Goal: Task Accomplishment & Management: Use online tool/utility

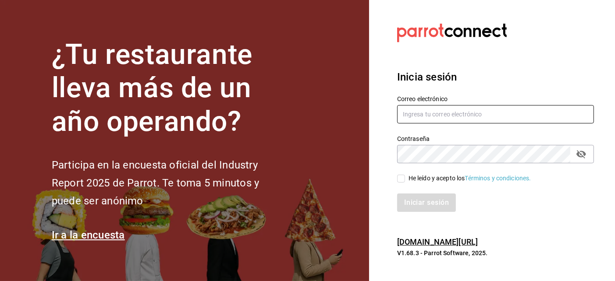
type input "[PERSON_NAME][EMAIL_ADDRESS][DOMAIN_NAME]"
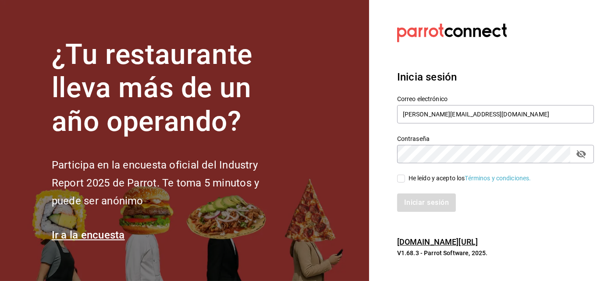
click at [402, 180] on input "He leído y acepto los Términos y condiciones." at bounding box center [401, 179] width 8 height 8
checkbox input "true"
click at [416, 196] on button "Iniciar sesión" at bounding box center [427, 203] width 60 height 18
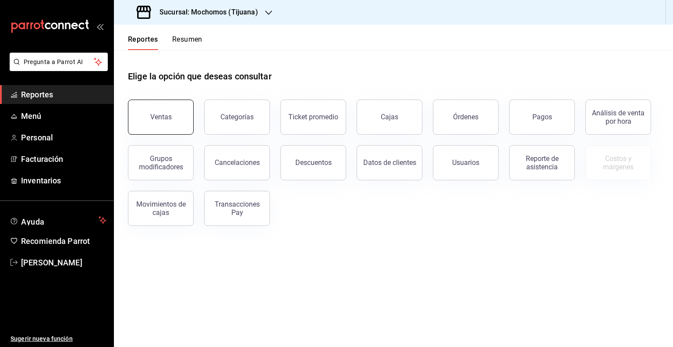
click at [150, 107] on button "Ventas" at bounding box center [161, 117] width 66 height 35
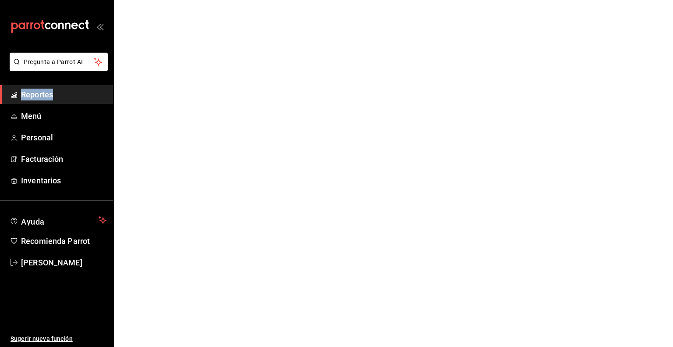
click at [150, 0] on html "Pregunta a Parrot AI Reportes Menú Personal Facturación Inventarios Ayuda Recom…" at bounding box center [336, 0] width 673 height 0
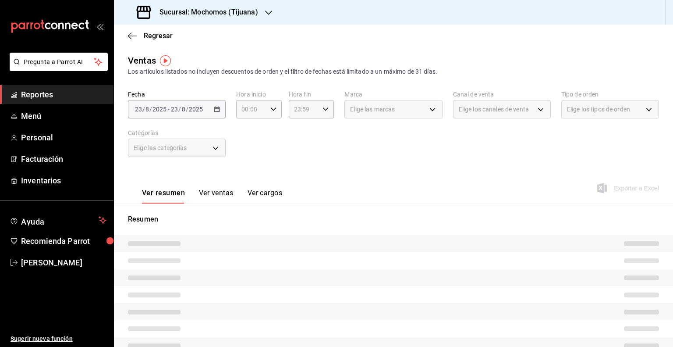
click at [215, 105] on div "2025-08-23 23 / 8 / 2025 - 2025-08-23 23 / 8 / 2025" at bounding box center [177, 109] width 98 height 18
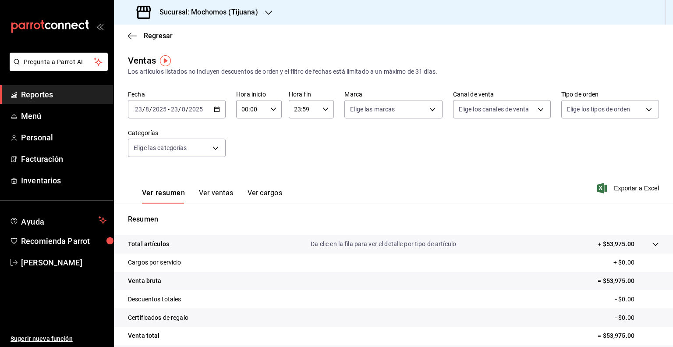
click at [215, 105] on div "2025-08-23 23 / 8 / 2025 - 2025-08-23 23 / 8 / 2025" at bounding box center [177, 109] width 98 height 18
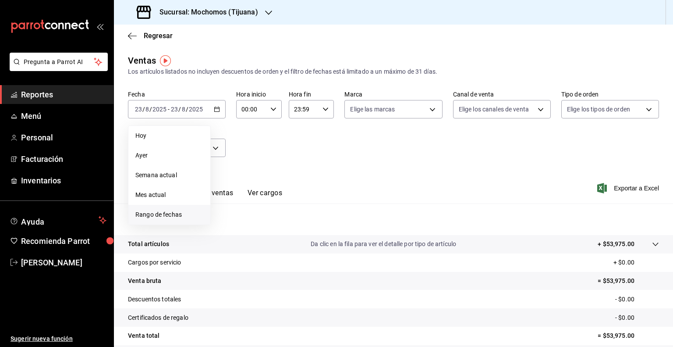
click at [172, 224] on li "Rango de fechas" at bounding box center [169, 215] width 82 height 20
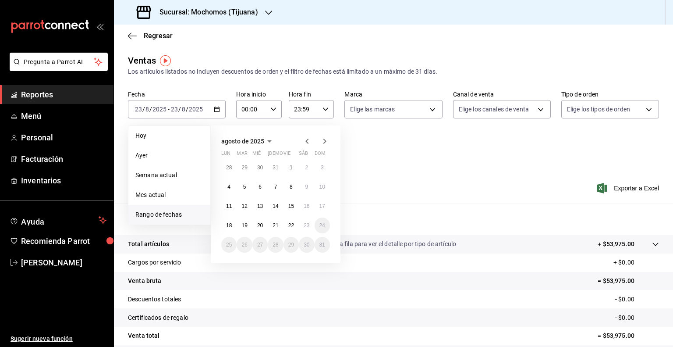
click at [175, 215] on span "Rango de fechas" at bounding box center [169, 214] width 68 height 9
click at [234, 227] on button "18" at bounding box center [228, 225] width 15 height 16
click at [314, 226] on button "23" at bounding box center [306, 225] width 15 height 16
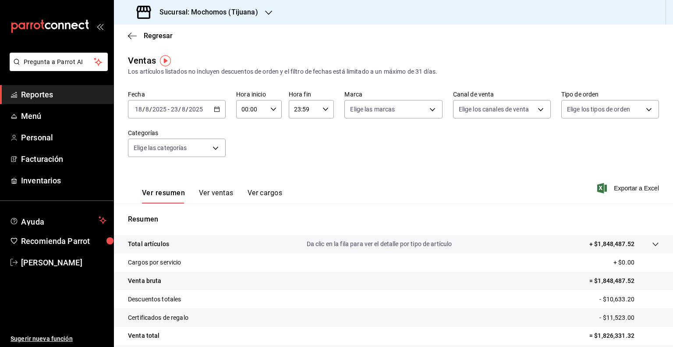
drag, startPoint x: 267, startPoint y: 112, endPoint x: 255, endPoint y: 110, distance: 12.3
click at [255, 110] on div "00:00 Hora inicio" at bounding box center [259, 109] width 46 height 18
click at [255, 110] on input "00:00" at bounding box center [251, 109] width 31 height 18
click at [246, 164] on span "05" at bounding box center [246, 164] width 8 height 7
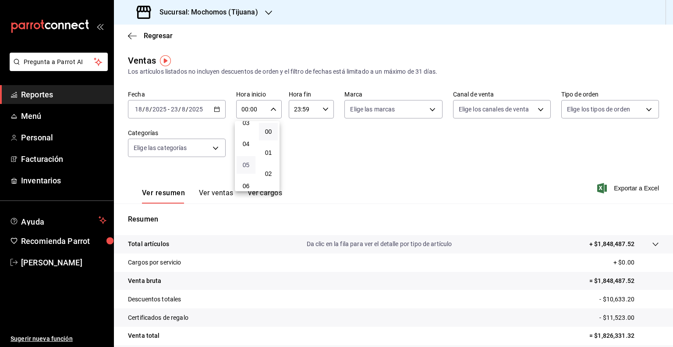
type input "05:00"
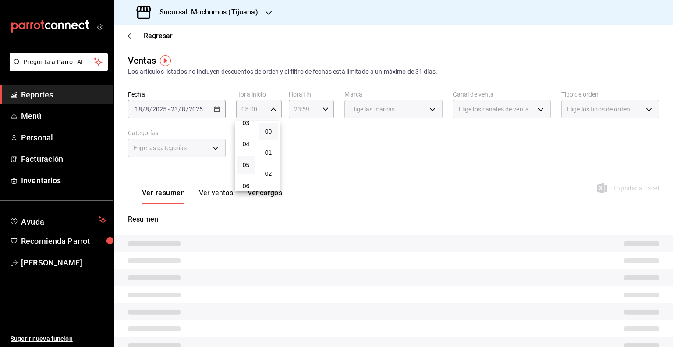
click at [303, 110] on div at bounding box center [336, 173] width 673 height 347
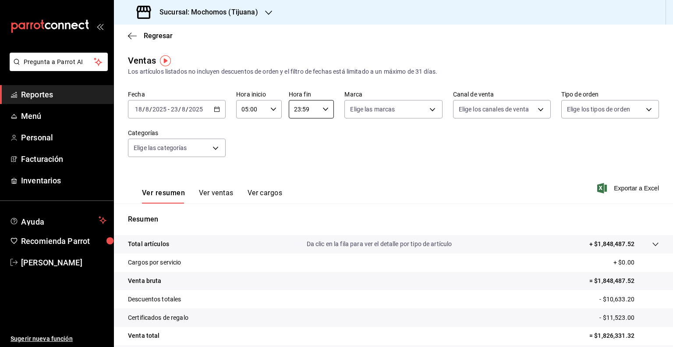
click at [303, 110] on input "23:59" at bounding box center [304, 109] width 31 height 18
click at [302, 125] on span "05" at bounding box center [298, 121] width 8 height 7
click at [324, 128] on span "00" at bounding box center [320, 131] width 8 height 7
type input "05:00"
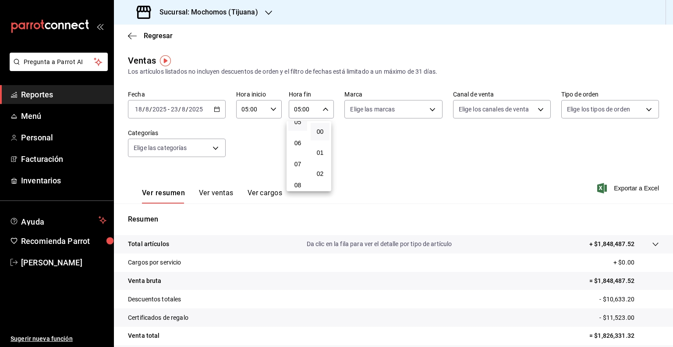
click at [374, 114] on div at bounding box center [336, 173] width 673 height 347
click at [381, 111] on body "Pregunta a Parrot AI Reportes Menú Personal Facturación Inventarios Ayuda Recom…" at bounding box center [336, 173] width 673 height 347
click at [376, 139] on span "Ver todas" at bounding box center [379, 143] width 27 height 9
type input "c300ab0f-4e96-434a-ab79-9fec8b673c9f"
checkbox input "true"
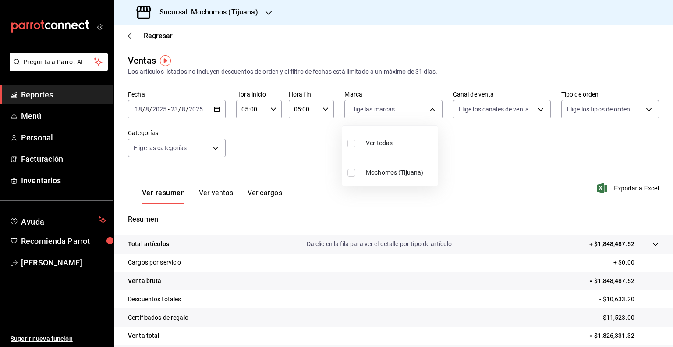
checkbox input "true"
click at [474, 107] on div at bounding box center [336, 173] width 673 height 347
click at [474, 107] on body "Pregunta a Parrot AI Reportes Menú Personal Facturación Inventarios Ayuda Recom…" at bounding box center [336, 173] width 673 height 347
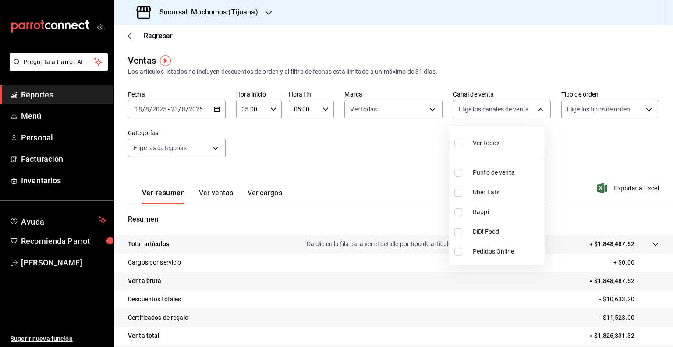
click at [479, 146] on span "Ver todos" at bounding box center [486, 143] width 27 height 9
type input "PARROT,UBER_EATS,RAPPI,DIDI_FOOD,ONLINE"
checkbox input "true"
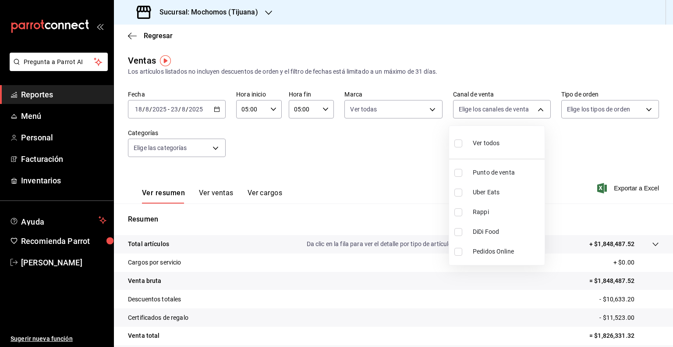
checkbox input "true"
click at [594, 111] on div at bounding box center [336, 173] width 673 height 347
click at [594, 111] on body "Pregunta a Parrot AI Reportes Menú Personal Facturación Inventarios Ayuda Recom…" at bounding box center [336, 173] width 673 height 347
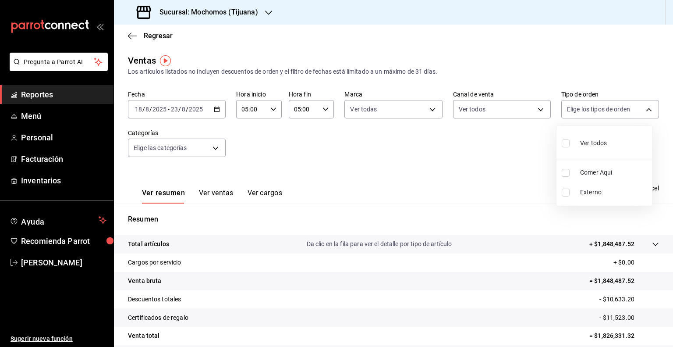
click at [592, 148] on div "Ver todos" at bounding box center [584, 142] width 45 height 19
type input "59fdec9d-7e45-44f1-b527-5416629fe4e9,EXTERNAL"
checkbox input "true"
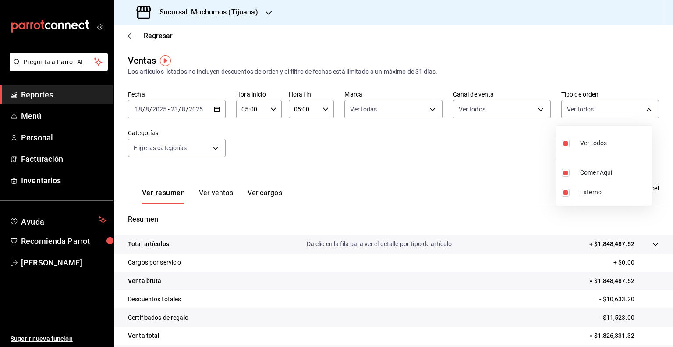
click at [183, 144] on div at bounding box center [336, 173] width 673 height 347
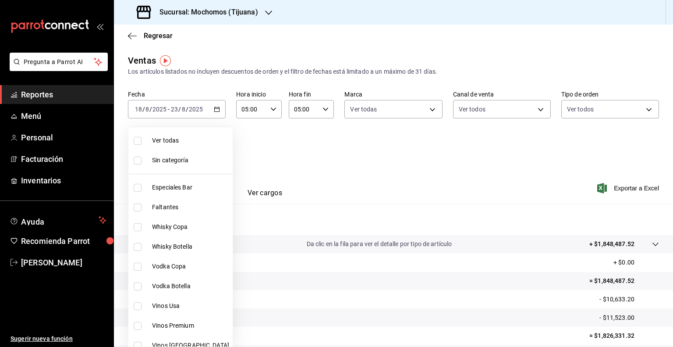
click at [183, 144] on body "Pregunta a Parrot AI Reportes Menú Personal Facturación Inventarios Ayuda Recom…" at bounding box center [336, 173] width 673 height 347
click at [170, 141] on span "Ver todas" at bounding box center [190, 140] width 77 height 9
type input "d01c1a80-0c2c-4bb7-96a3-2750fe7e1a71,a374eb17-8ac6-42e7-8227-74a2ddfc174f,358d4…"
checkbox input "true"
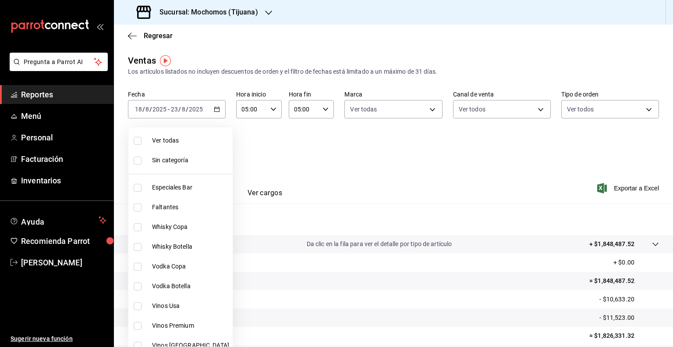
checkbox input "true"
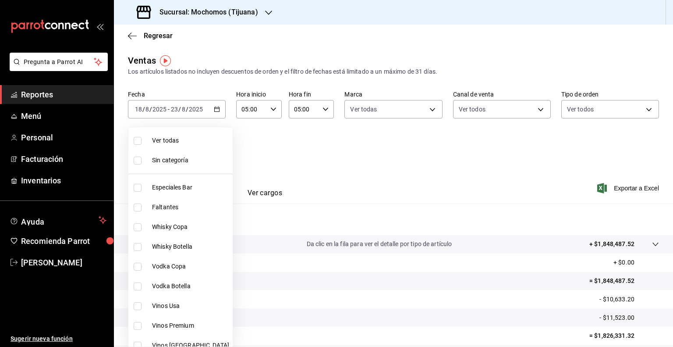
checkbox input "true"
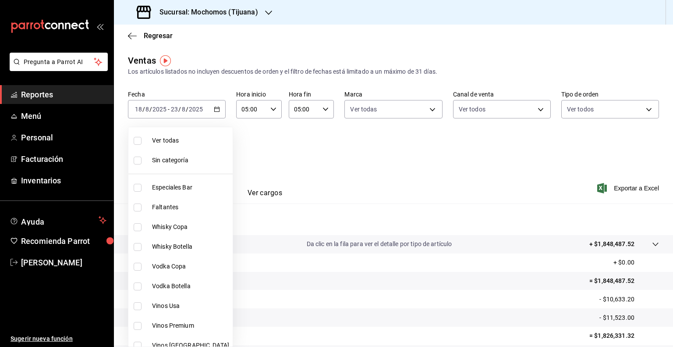
checkbox input "true"
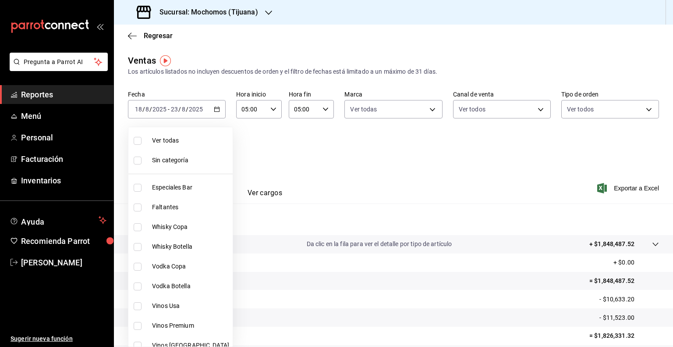
checkbox input "true"
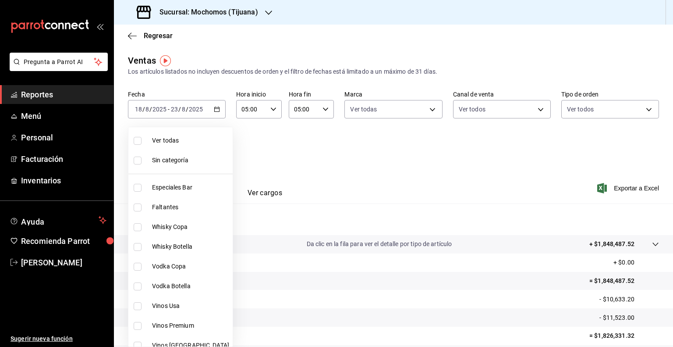
checkbox input "true"
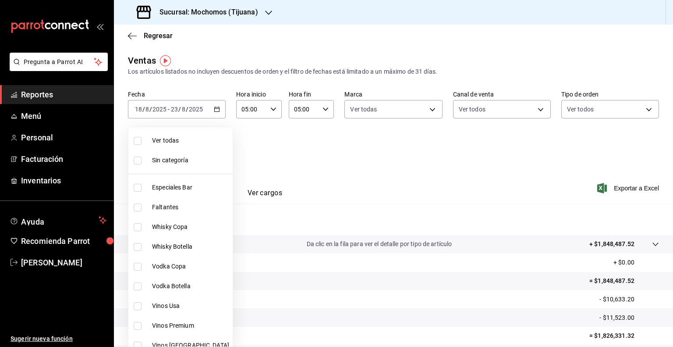
checkbox input "true"
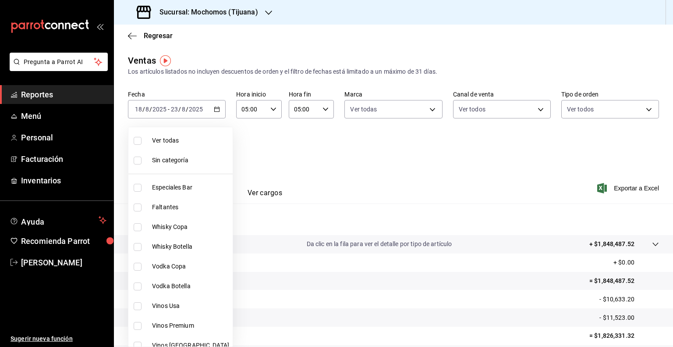
checkbox input "true"
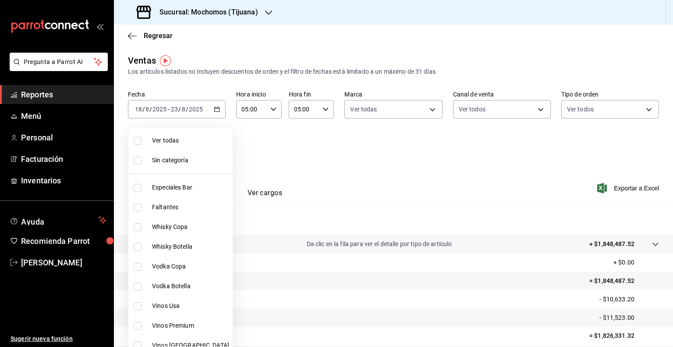
checkbox input "true"
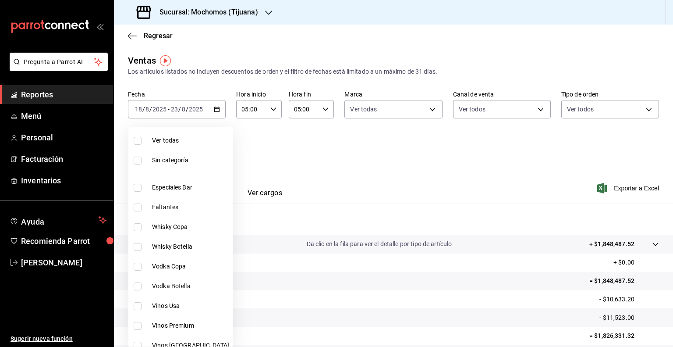
checkbox input "true"
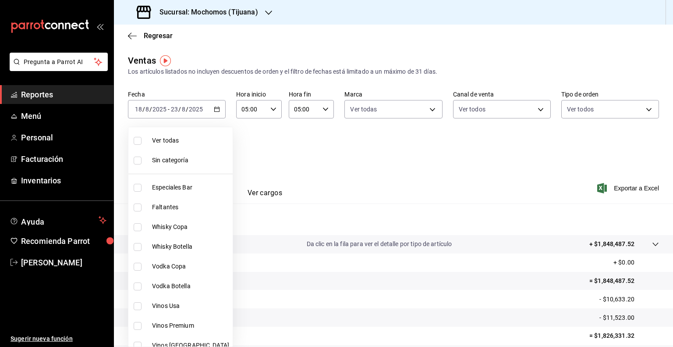
checkbox input "true"
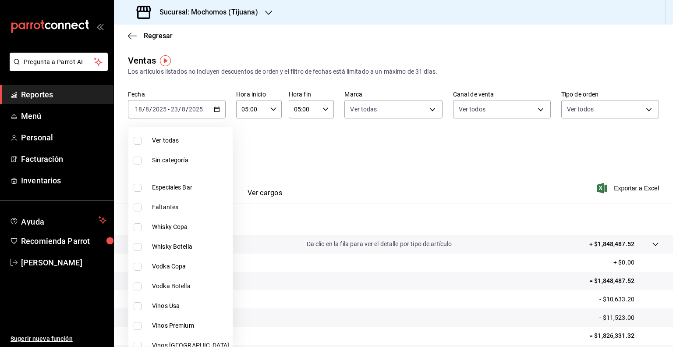
checkbox input "true"
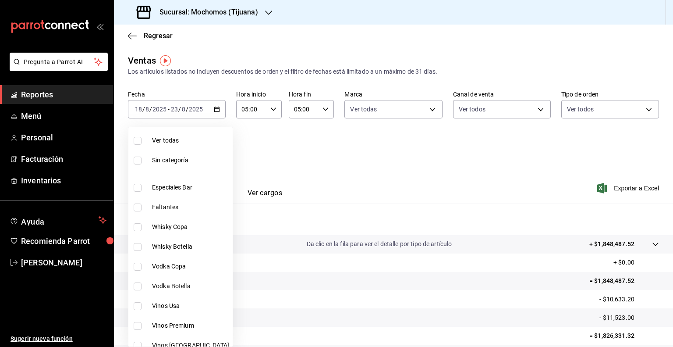
checkbox input "true"
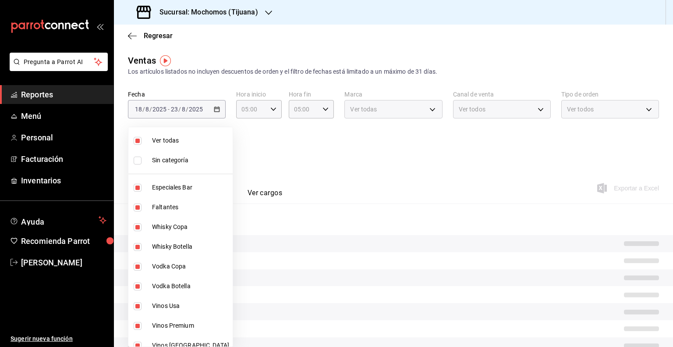
click at [384, 175] on div at bounding box center [336, 173] width 673 height 347
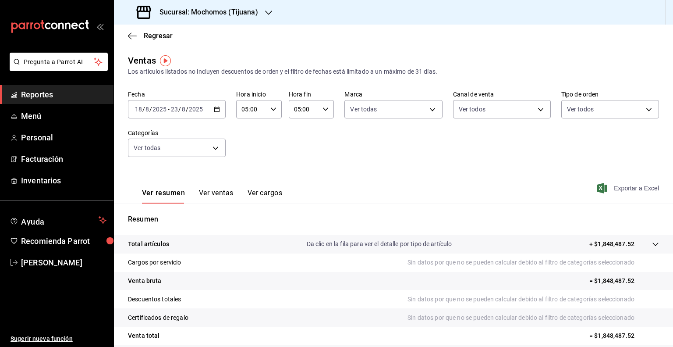
click at [615, 189] on span "Exportar a Excel" at bounding box center [629, 188] width 60 height 11
